Goal: Task Accomplishment & Management: Complete application form

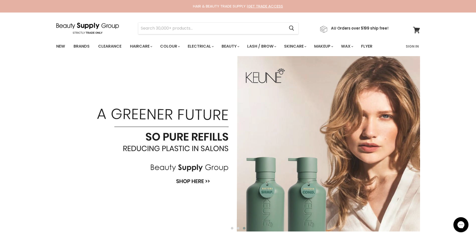
click at [137, 200] on img "Main content" at bounding box center [237, 143] width 363 height 175
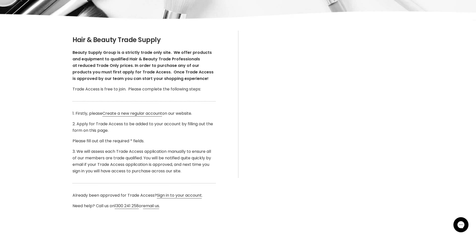
scroll to position [50, 0]
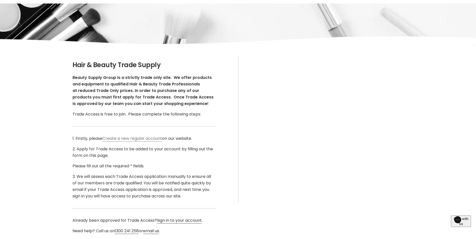
click at [144, 139] on link "Create a new regular account" at bounding box center [132, 139] width 60 height 6
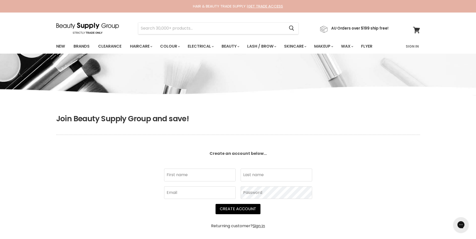
scroll to position [75, 0]
